Goal: Task Accomplishment & Management: Manage account settings

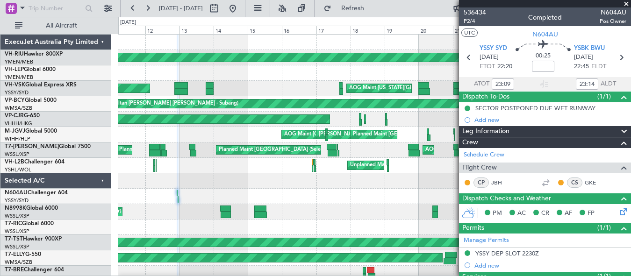
click at [627, 2] on span at bounding box center [626, 4] width 9 height 8
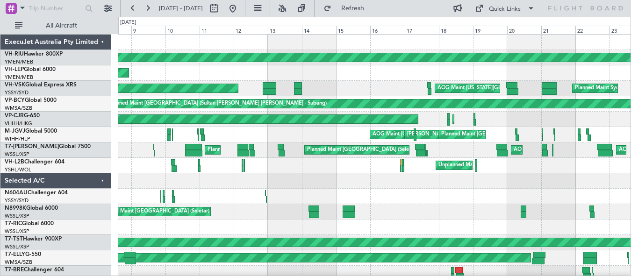
click at [241, 193] on div "Planned Maint [GEOGRAPHIC_DATA] ([GEOGRAPHIC_DATA]) Unplanned Maint Wichita (Wi…" at bounding box center [374, 166] width 512 height 262
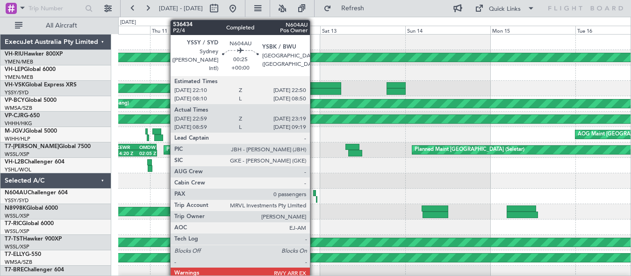
click at [314, 193] on div at bounding box center [314, 193] width 3 height 7
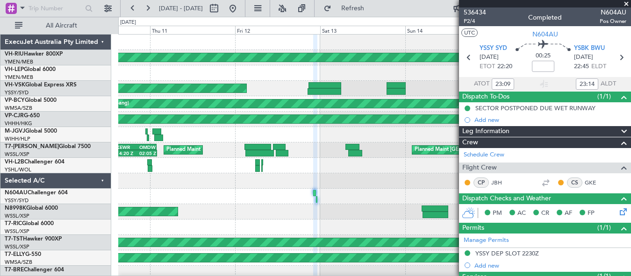
click at [626, 3] on span at bounding box center [626, 4] width 9 height 8
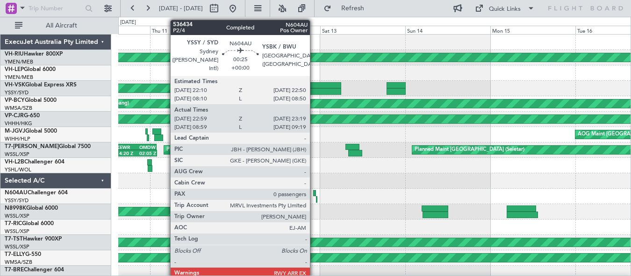
click at [314, 193] on div at bounding box center [314, 193] width 3 height 7
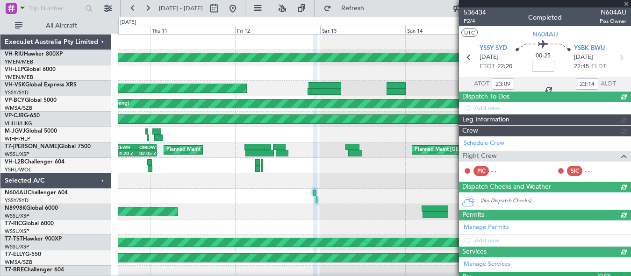
type input "09:09"
type input "09:14"
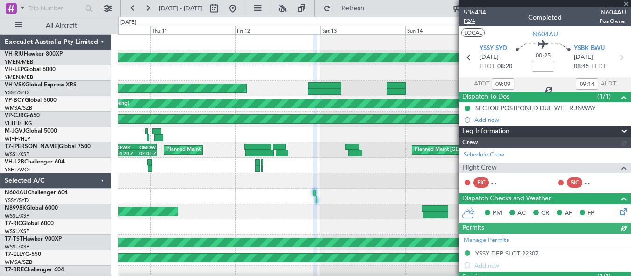
type input "23:09"
type input "23:14"
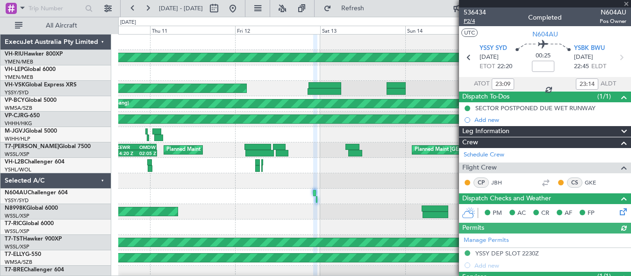
click at [470, 21] on span "P2/4" at bounding box center [475, 21] width 22 height 8
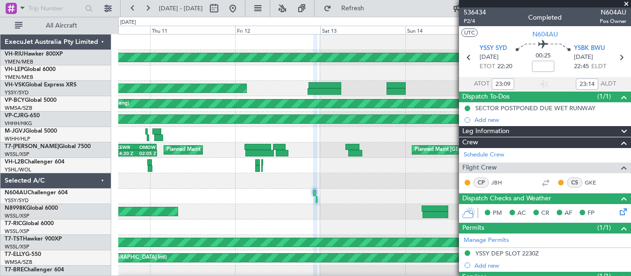
type input "09:09"
type input "09:14"
type input "23:09"
type input "23:14"
click at [473, 22] on span "P2/4" at bounding box center [475, 21] width 22 height 8
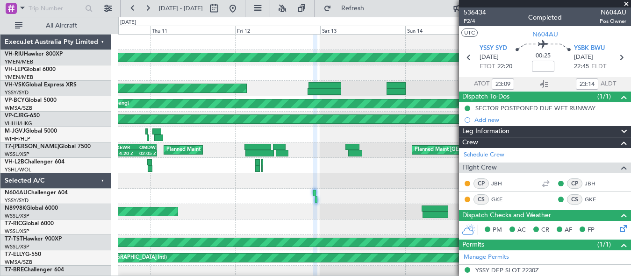
click at [626, 3] on span at bounding box center [626, 4] width 9 height 8
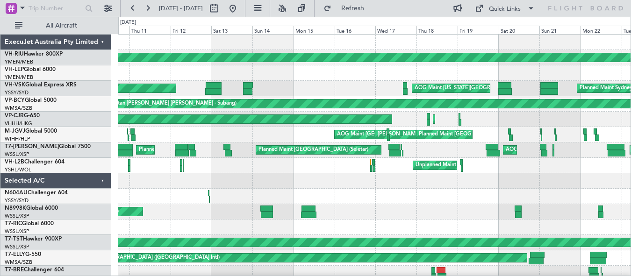
click at [382, 195] on div at bounding box center [374, 196] width 512 height 15
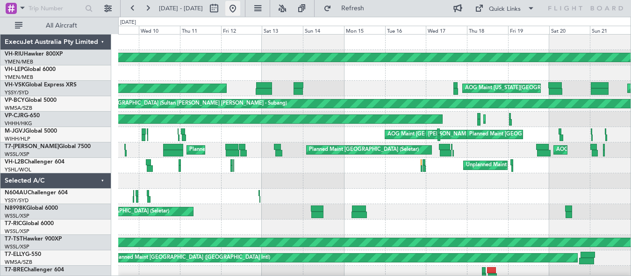
click at [240, 6] on button at bounding box center [232, 8] width 15 height 15
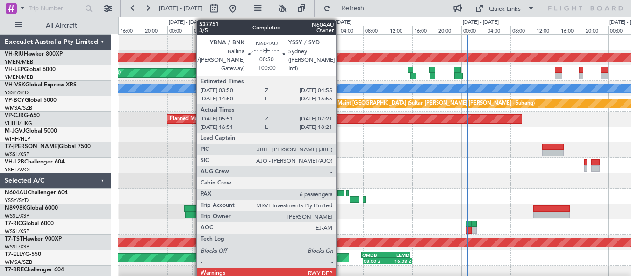
click at [340, 194] on div at bounding box center [341, 193] width 7 height 7
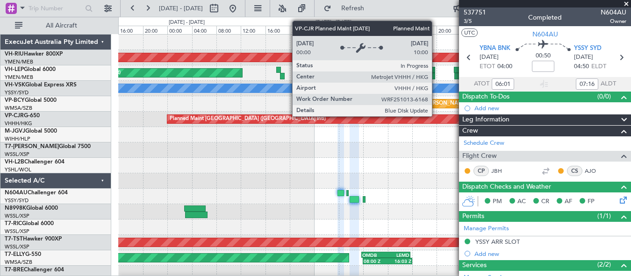
type input "17:01"
type input "18:16"
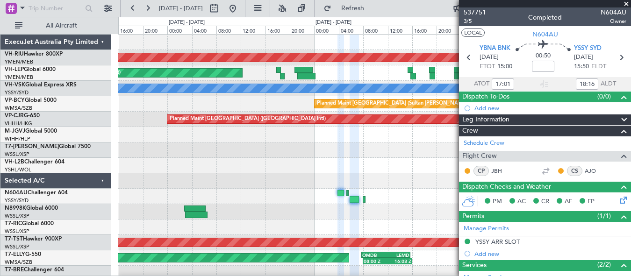
type input "06:01"
type input "07:16"
click at [468, 21] on span "3/5" at bounding box center [475, 21] width 22 height 8
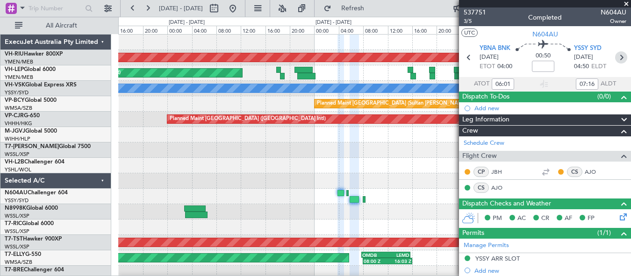
click at [618, 59] on icon at bounding box center [621, 57] width 12 height 12
type input "08:11"
type input "08:17"
type input "0"
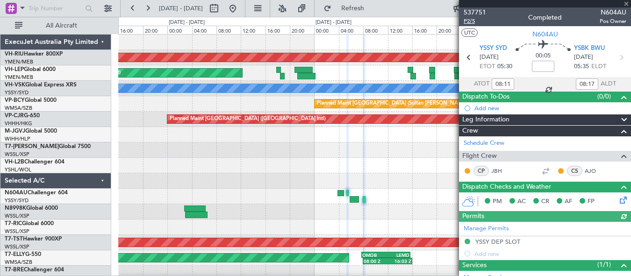
type input "19:11"
type input "19:17"
type input "08:11"
type input "08:17"
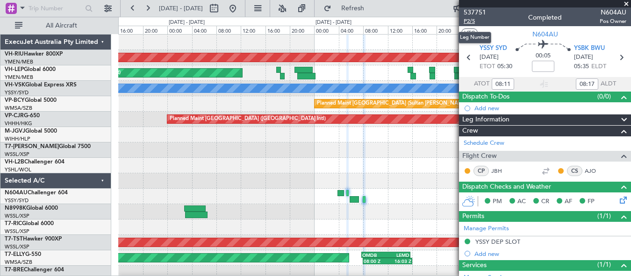
click at [469, 19] on span "P2/5" at bounding box center [475, 21] width 22 height 8
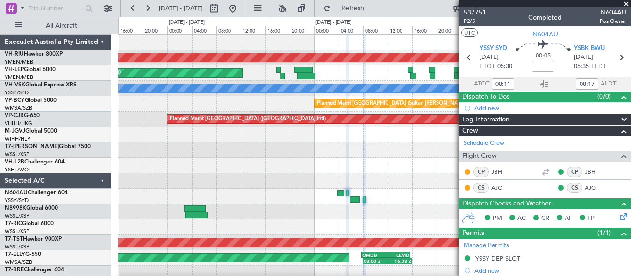
click at [312, 159] on div at bounding box center [374, 165] width 512 height 15
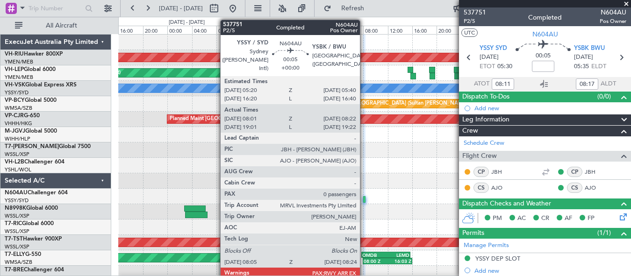
click at [364, 201] on div at bounding box center [364, 199] width 2 height 7
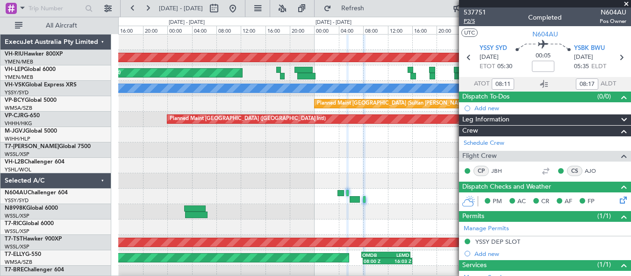
click at [469, 22] on span "P2/5" at bounding box center [475, 21] width 22 height 8
click at [627, 2] on span at bounding box center [626, 4] width 9 height 8
